Goal: Find specific page/section

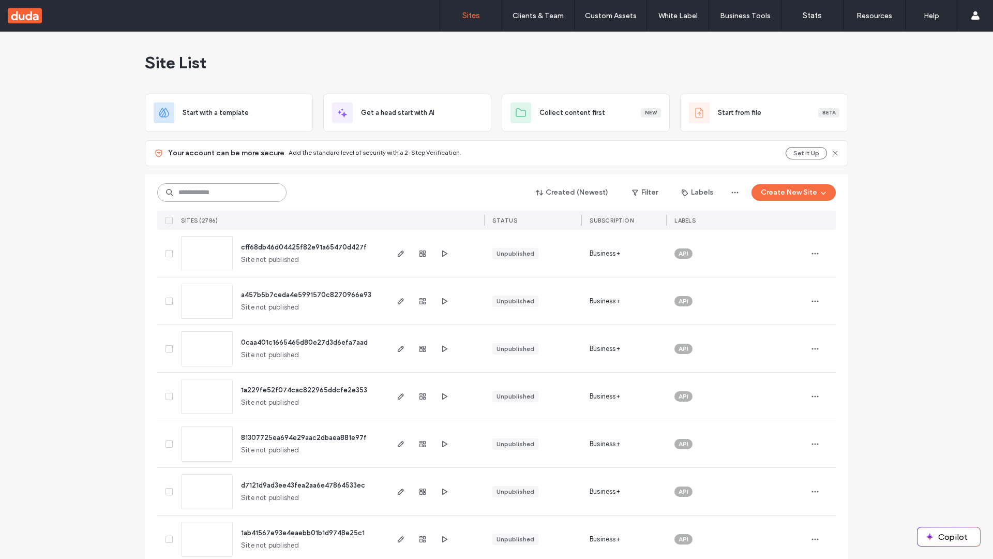
click at [222, 192] on input at bounding box center [221, 192] width 129 height 19
type input "**********"
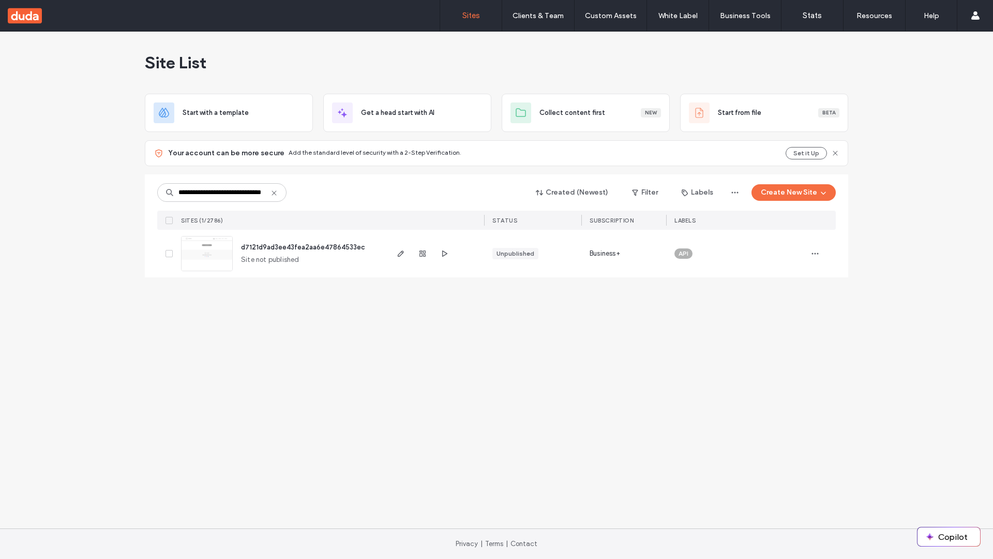
click at [304, 247] on span "d7121d9ad3ee43fea2aa6e47864533ec" at bounding box center [303, 247] width 124 height 8
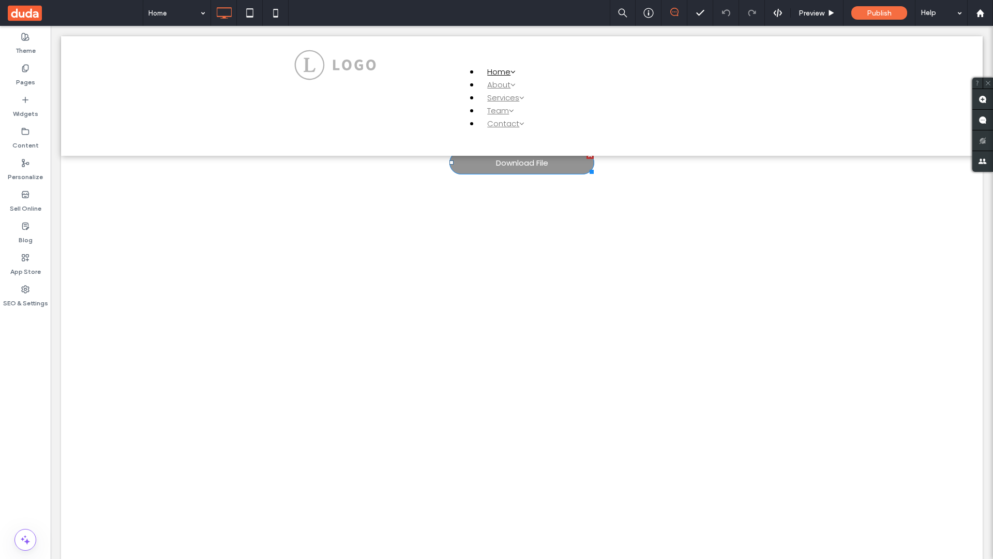
click at [522, 162] on span "Download File" at bounding box center [522, 163] width 52 height 22
